Goal: Information Seeking & Learning: Learn about a topic

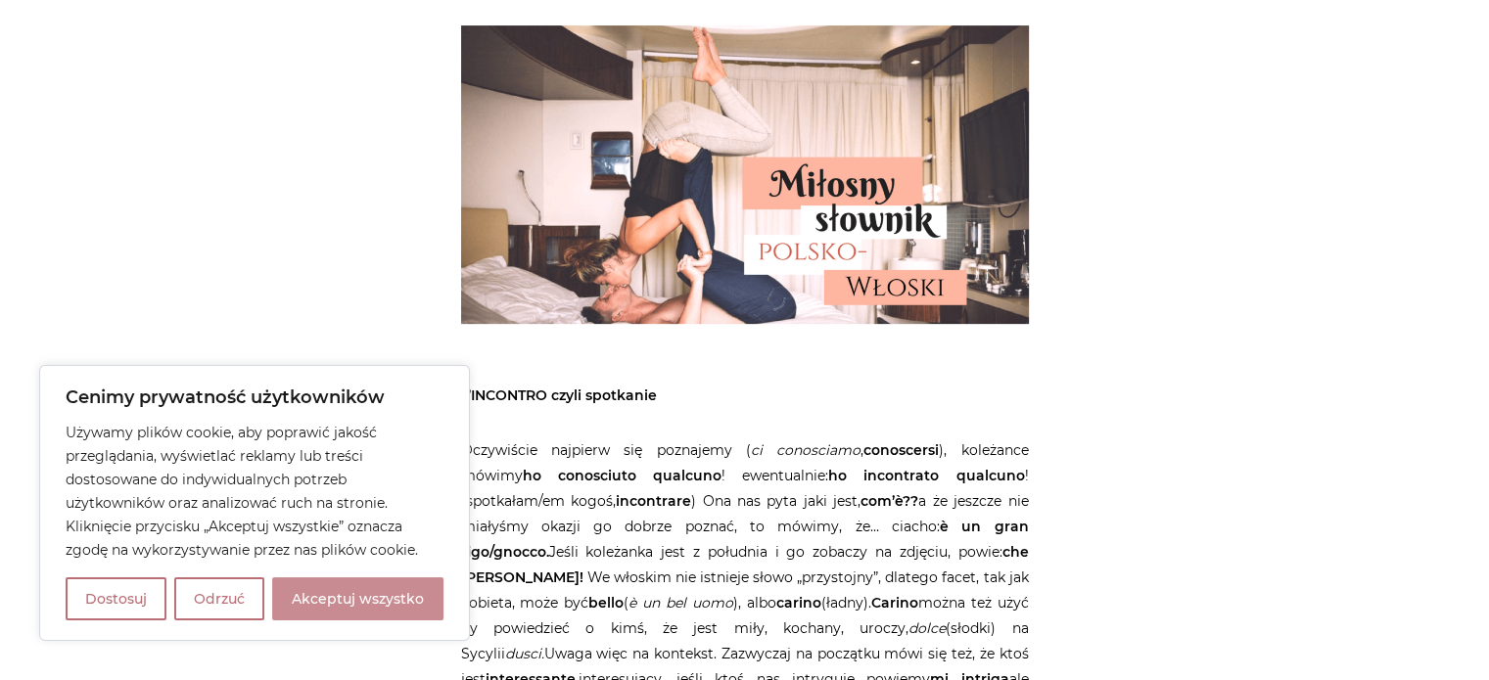
click at [394, 595] on button "Akceptuj wszystko" at bounding box center [357, 598] width 171 height 43
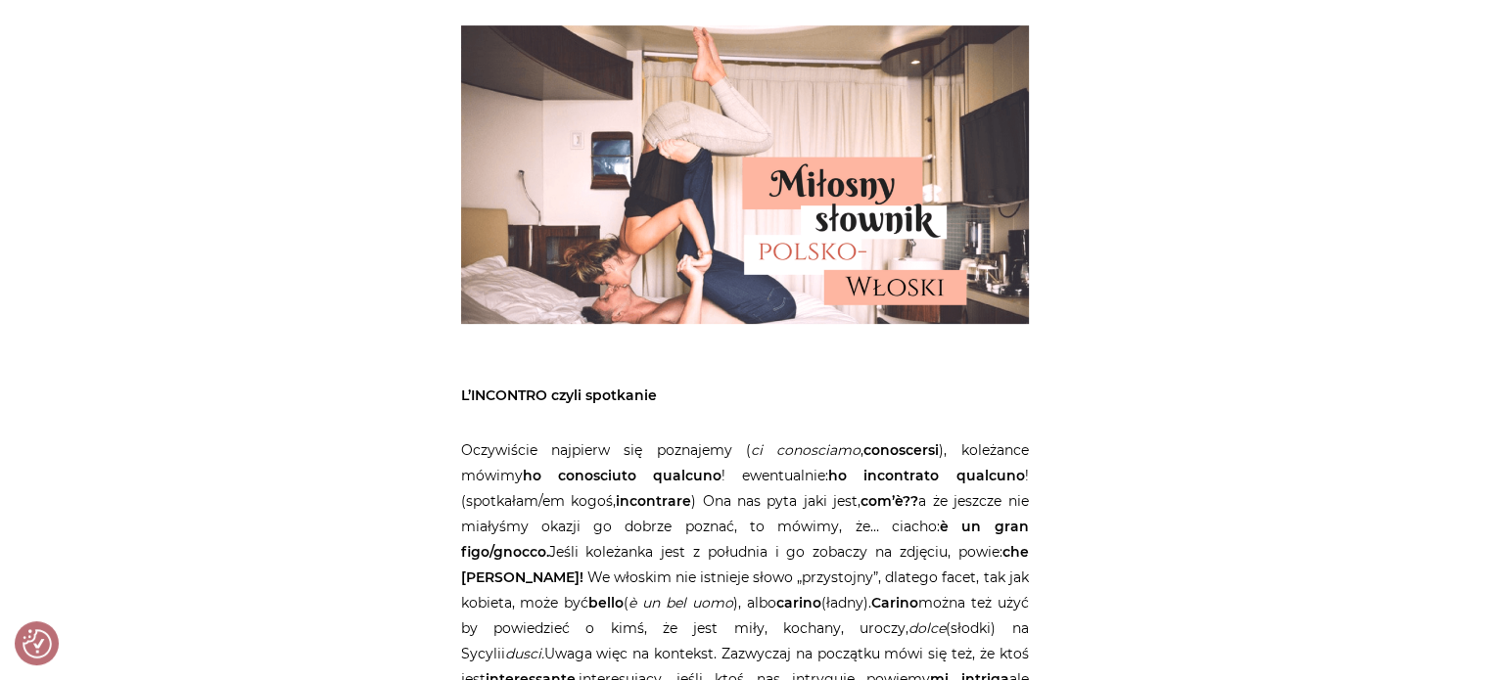
checkbox input "true"
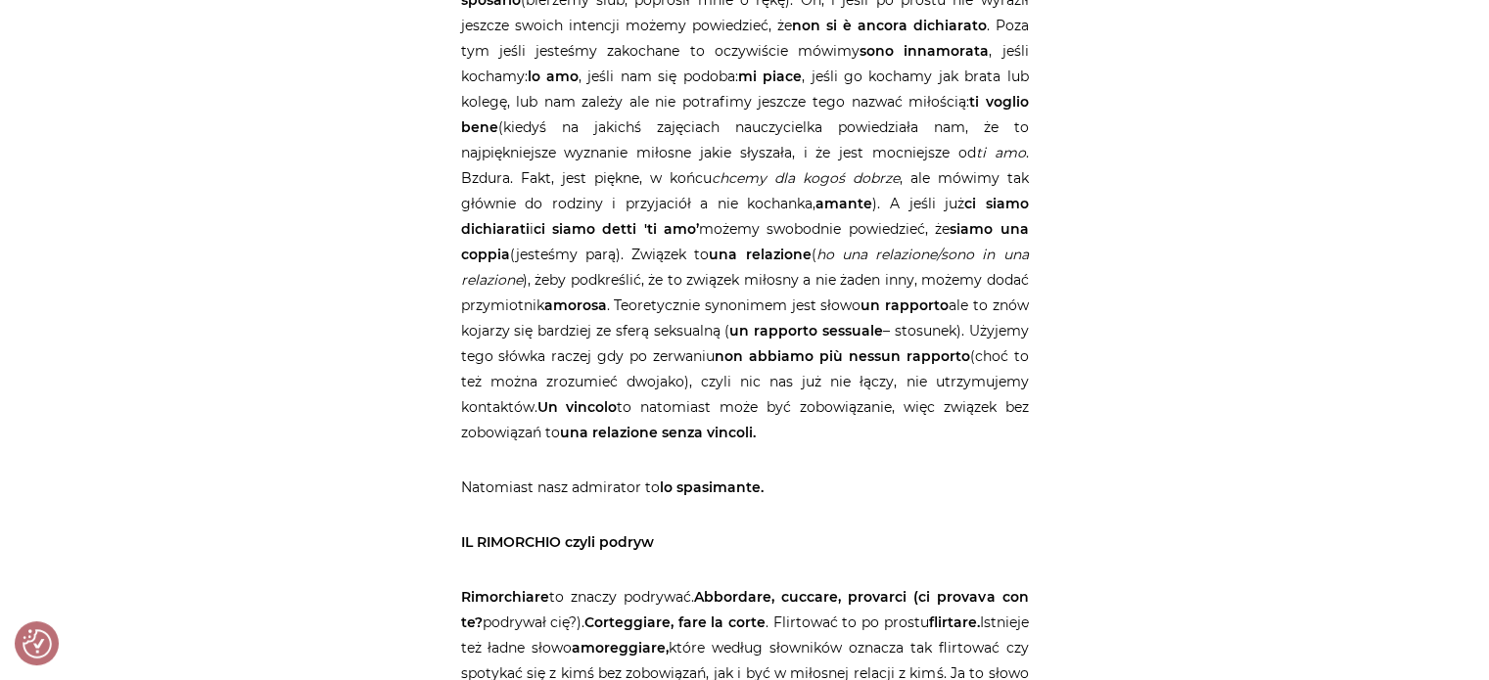
scroll to position [3613, 0]
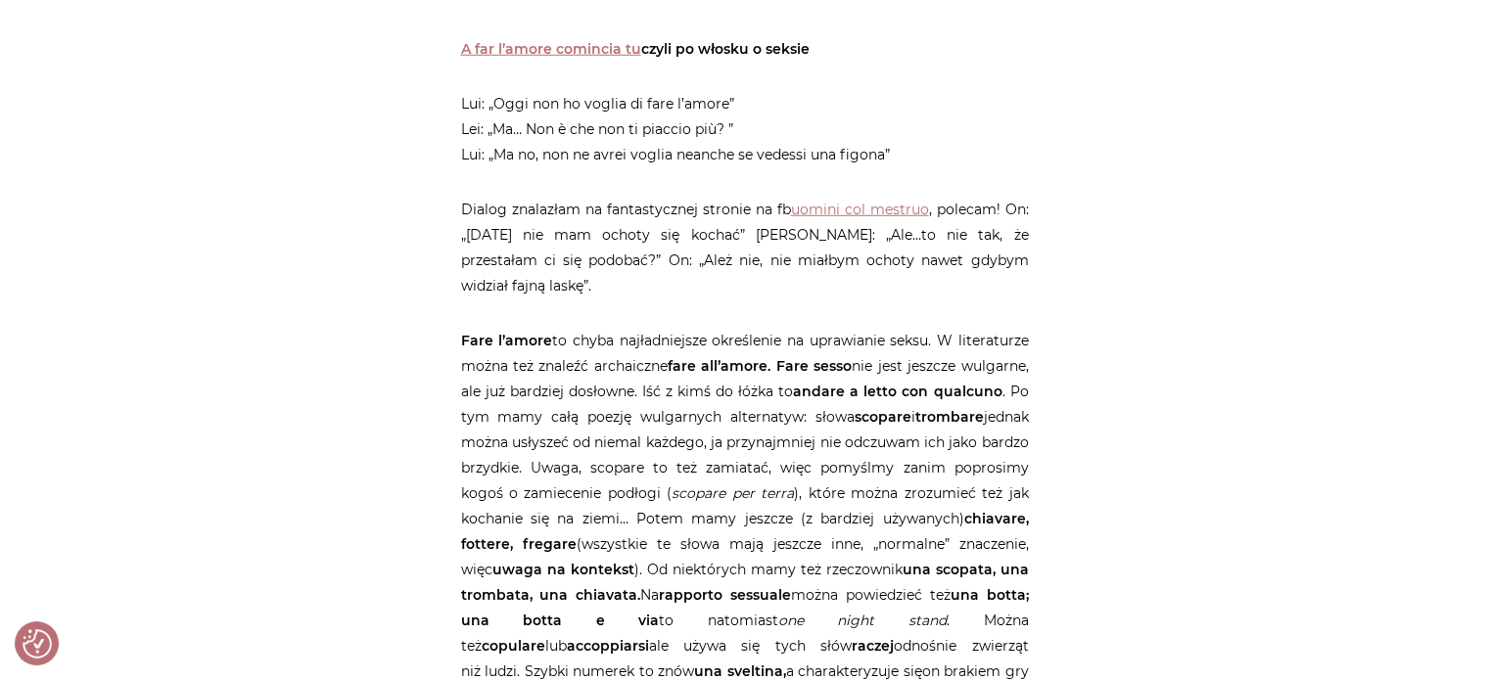
scroll to position [4894, 0]
